Goal: Task Accomplishment & Management: Complete application form

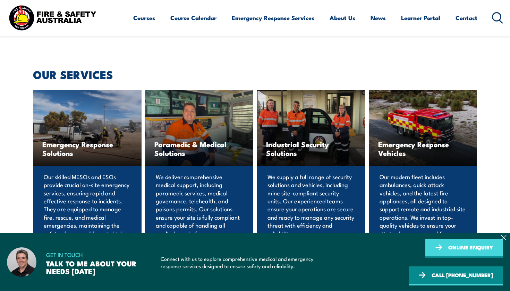
click at [425, 258] on link "ONLINE ENQUIRY" at bounding box center [464, 248] width 78 height 19
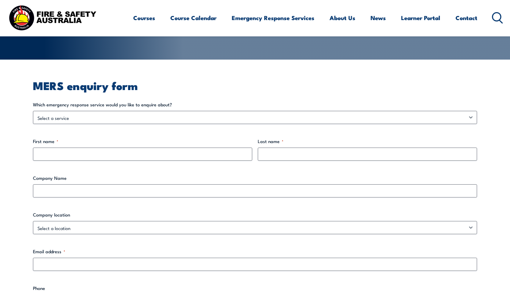
scroll to position [107, 0]
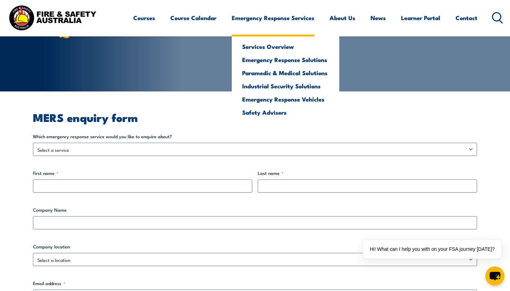
click at [269, 19] on link "Emergency Response Services" at bounding box center [273, 18] width 83 height 18
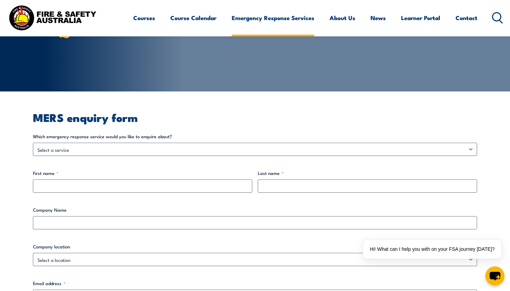
click at [269, 19] on link "Emergency Response Services" at bounding box center [273, 18] width 83 height 18
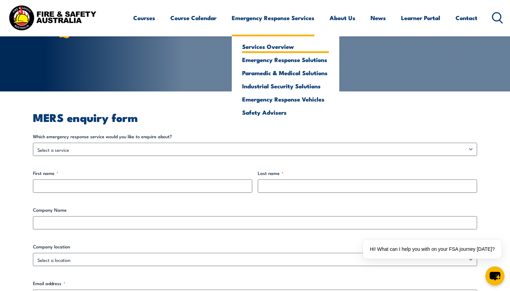
click at [269, 46] on link "Services Overview" at bounding box center [285, 46] width 87 height 6
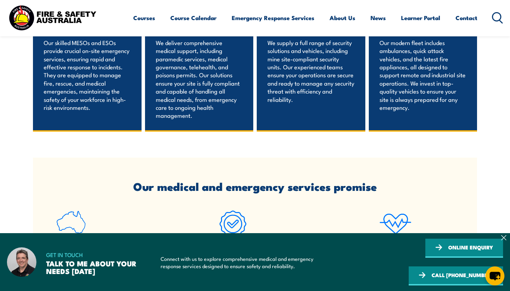
scroll to position [561, 0]
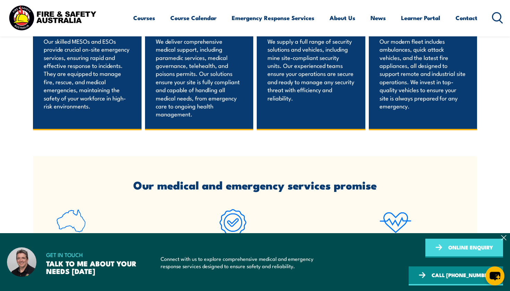
click at [425, 258] on link "ONLINE ENQUIRY" at bounding box center [464, 248] width 78 height 19
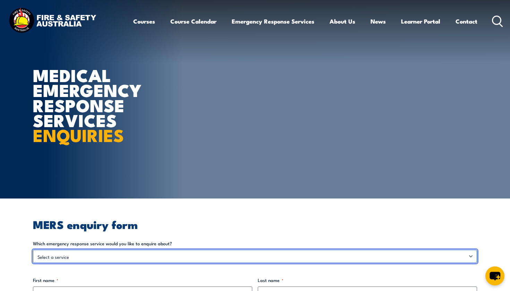
select select "Emergency Response Solutions"
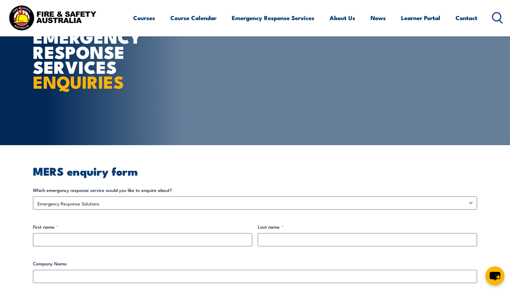
scroll to position [139, 0]
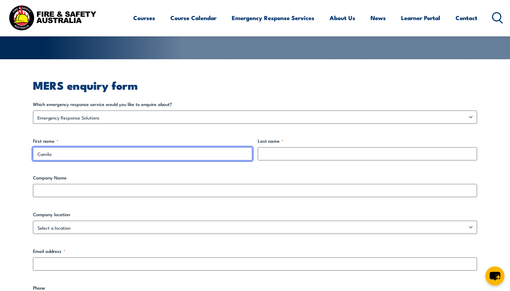
type input "Camila"
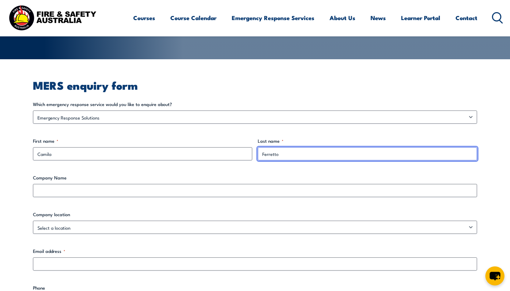
type input "Ferretto"
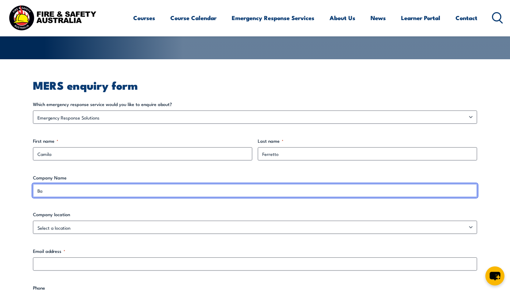
type input "B"
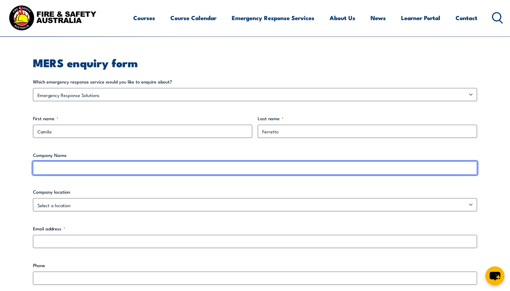
scroll to position [172, 0]
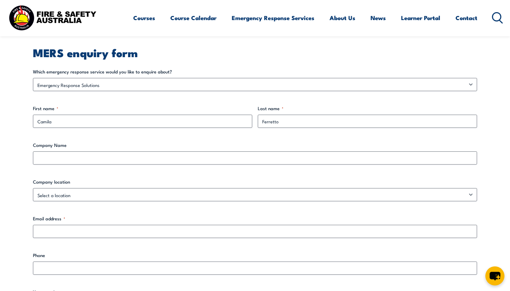
click at [126, 215] on div "Which emergency response service would you like to enquire about? Select a serv…" at bounding box center [255, 258] width 444 height 381
click at [126, 204] on div "Which emergency response service would you like to enquire about? Select a serv…" at bounding box center [255, 258] width 444 height 381
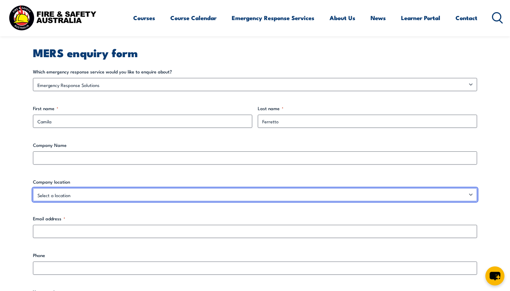
select select "Western Australia"
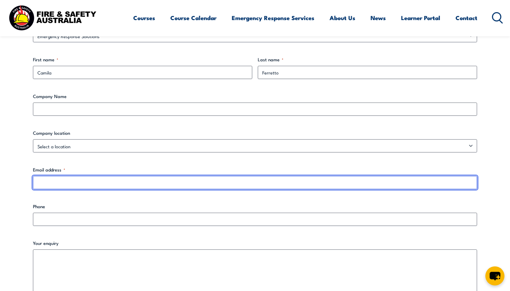
scroll to position [221, 0]
type input "cami@balthazar.com.au"
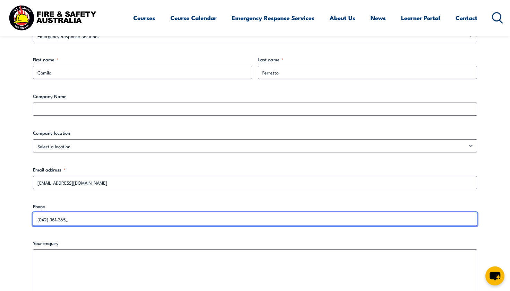
type input "(042) 361-3659"
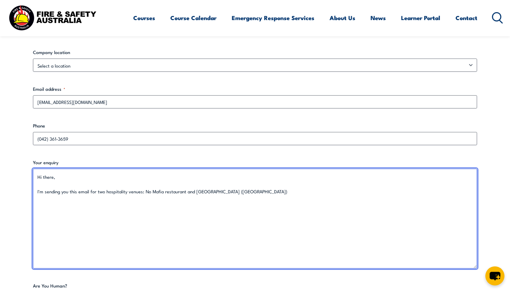
click at [242, 191] on textarea "Hi there, I'm sending you this email for two hospitality venues: No Mafia resta…" at bounding box center [255, 219] width 444 height 100
click at [186, 191] on textarea "Hi there, I'm sending you this email for two hospitality venues: No Mafia resta…" at bounding box center [255, 219] width 444 height 100
click at [300, 192] on textarea "Hi there, I'm sending you this email for two hospitality venues: No Mafia resta…" at bounding box center [255, 219] width 444 height 100
paste textarea "Identify if building mgt have updated Emergency/Evacuation Plan, muster point a…"
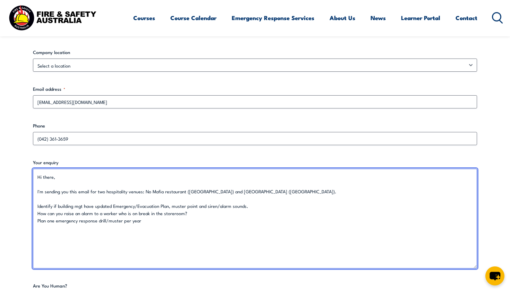
click at [74, 200] on textarea "Hi there, I'm sending you this email for two hospitality venues: No Mafia resta…" at bounding box center [255, 219] width 444 height 100
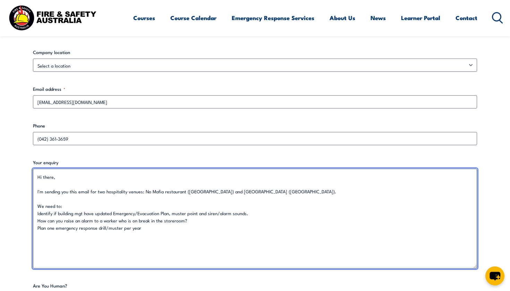
drag, startPoint x: 112, startPoint y: 214, endPoint x: 72, endPoint y: 214, distance: 40.2
click at [72, 214] on textarea "Hi there, I'm sending you this email for two hospitality venues: No Mafia resta…" at bounding box center [255, 219] width 444 height 100
click at [180, 213] on textarea "Hi there, I'm sending you this email for two hospitality venues: No Mafia resta…" at bounding box center [255, 219] width 444 height 100
drag, startPoint x: 111, startPoint y: 214, endPoint x: 58, endPoint y: 215, distance: 53.1
click at [58, 215] on textarea "Hi there, I'm sending you this email for two hospitality venues: No Mafia resta…" at bounding box center [255, 219] width 444 height 100
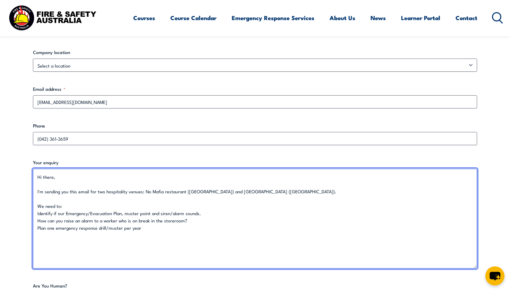
click at [121, 215] on textarea "Hi there, I'm sending you this email for two hospitality venues: No Mafia resta…" at bounding box center [255, 219] width 444 height 100
click at [231, 214] on textarea "Hi there, I'm sending you this email for two hospitality venues: No Mafia resta…" at bounding box center [255, 219] width 444 height 100
click at [159, 222] on textarea "Hi there, I'm sending you this email for two hospitality venues: No Mafia resta…" at bounding box center [255, 219] width 444 height 100
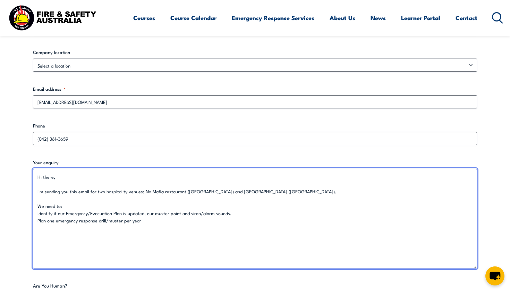
click at [146, 223] on textarea "Hi there, I'm sending you this email for two hospitality venues: No Mafia resta…" at bounding box center [255, 219] width 444 height 100
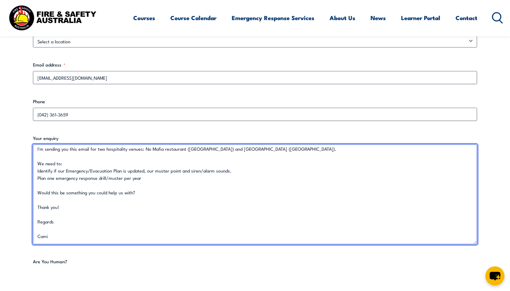
scroll to position [419, 0]
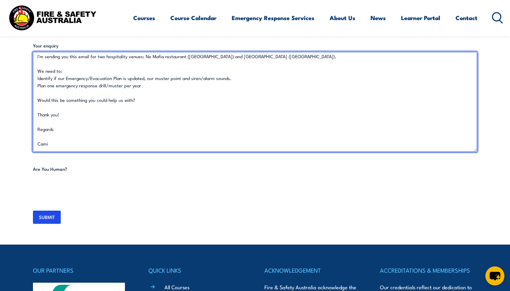
type textarea "Hi there, I'm sending you this email for two hospitality venues: No Mafia resta…"
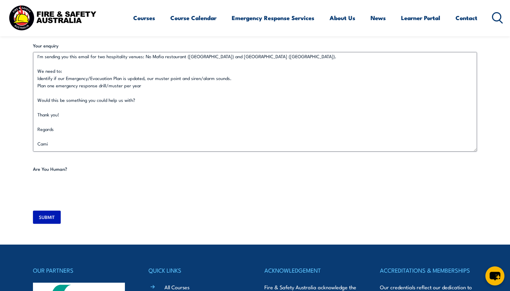
click at [58, 220] on input "SUBMIT" at bounding box center [47, 217] width 28 height 13
